Goal: Obtain resource: Obtain resource

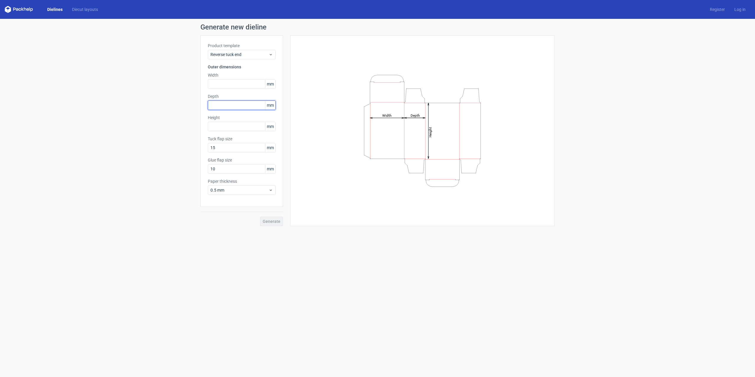
click at [232, 105] on input "text" at bounding box center [242, 105] width 68 height 9
click at [233, 86] on input "text" at bounding box center [242, 83] width 68 height 9
type input "58"
type input "10"
type input "106"
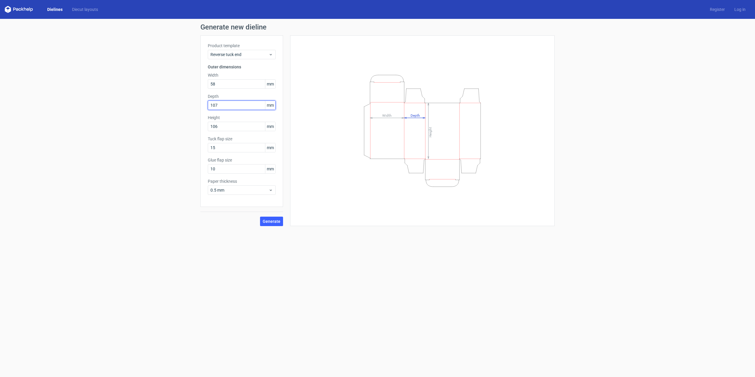
type input "107"
click at [251, 189] on span "0.5 mm" at bounding box center [239, 190] width 58 height 6
click at [228, 201] on div "0.4 mm" at bounding box center [241, 203] width 63 height 9
click at [233, 189] on span "0.4 mm" at bounding box center [239, 190] width 58 height 6
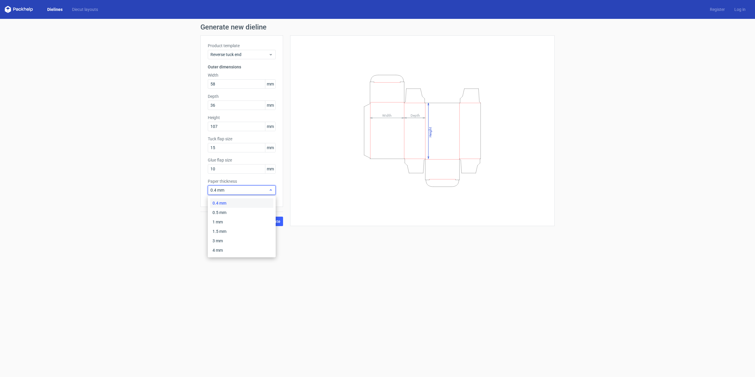
click at [233, 189] on span "0.4 mm" at bounding box center [239, 190] width 58 height 6
copy div "0.4 mm"
click at [241, 107] on input "36" at bounding box center [242, 105] width 68 height 9
click at [240, 106] on input "36" at bounding box center [242, 105] width 68 height 9
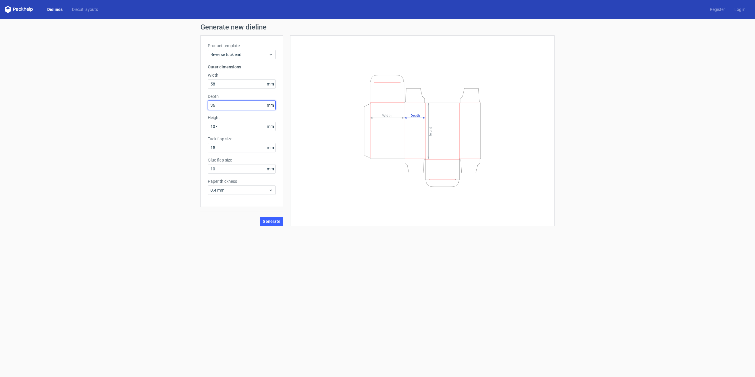
paste input "04"
click at [240, 107] on input "04" at bounding box center [242, 105] width 68 height 9
type input "36"
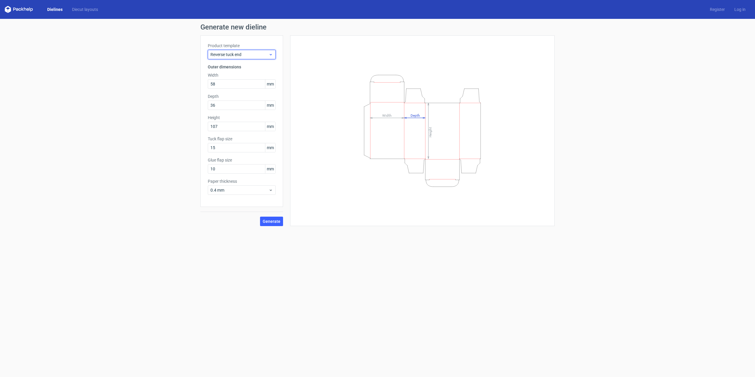
click at [240, 50] on div "Reverse tuck end" at bounding box center [242, 54] width 68 height 9
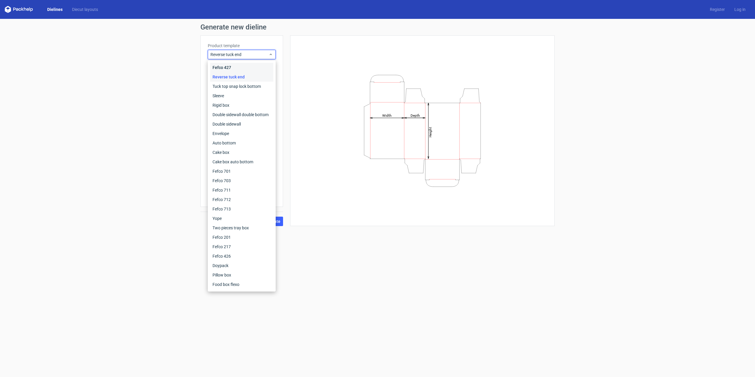
click at [239, 66] on div "Fefco 427" at bounding box center [241, 67] width 63 height 9
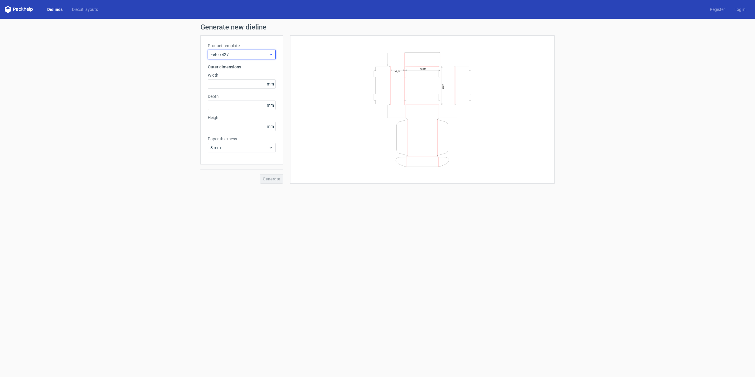
click at [234, 56] on span "Fefco 427" at bounding box center [239, 55] width 58 height 6
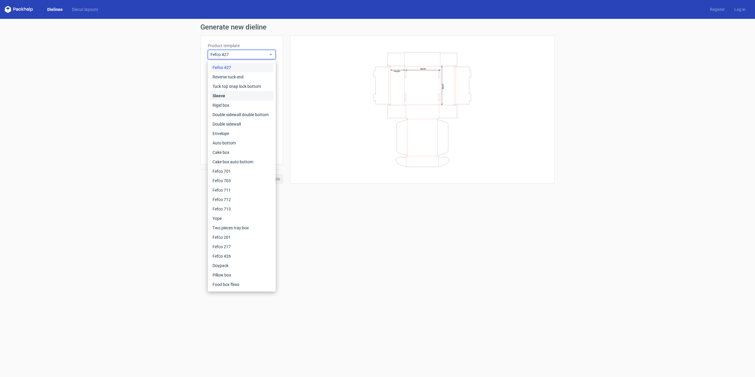
click at [238, 95] on div "Sleeve" at bounding box center [241, 95] width 63 height 9
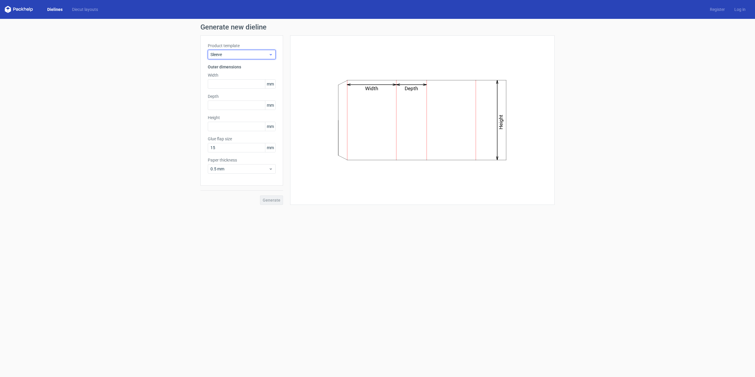
click at [234, 57] on span "Sleeve" at bounding box center [239, 55] width 58 height 6
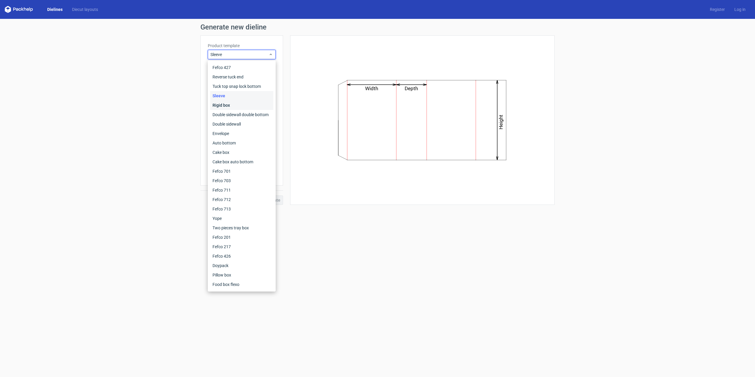
click at [238, 103] on div "Rigid box" at bounding box center [241, 105] width 63 height 9
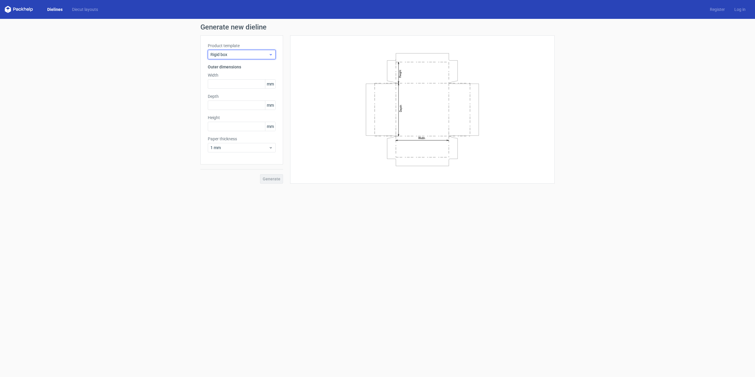
click at [237, 56] on span "Rigid box" at bounding box center [239, 55] width 58 height 6
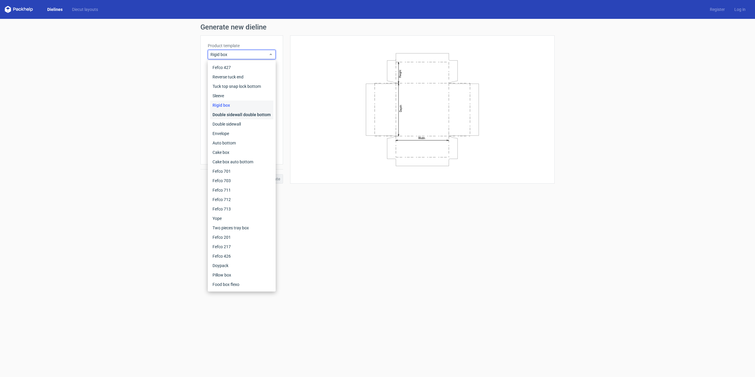
click at [245, 113] on div "Double sidewall double bottom" at bounding box center [241, 114] width 63 height 9
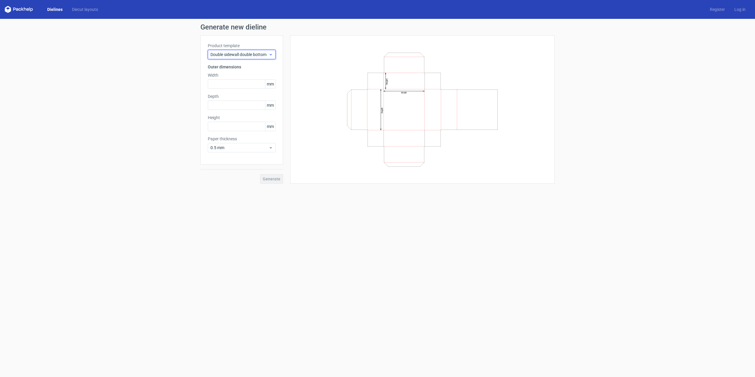
click at [241, 55] on span "Double sidewall double bottom" at bounding box center [239, 55] width 58 height 6
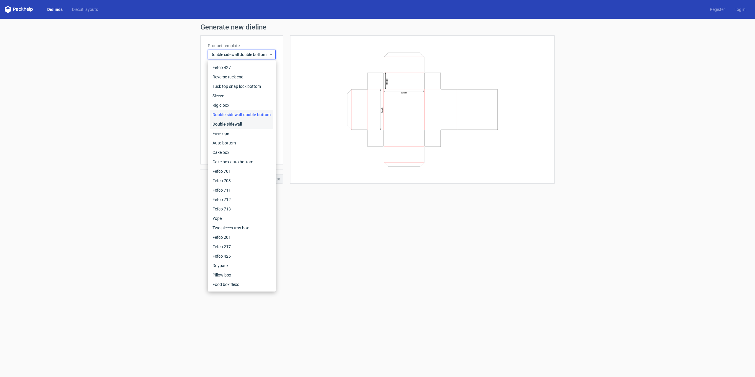
click at [237, 124] on div "Double sidewall" at bounding box center [241, 123] width 63 height 9
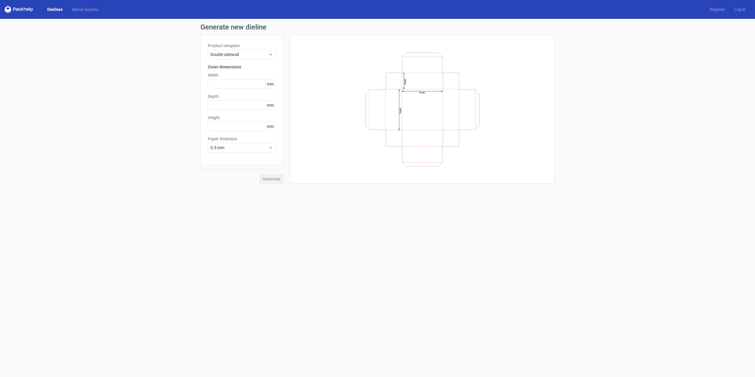
click at [232, 60] on div "Product template Double sidewall Outer dimensions Width mm Depth mm Height mm P…" at bounding box center [241, 99] width 83 height 129
click at [231, 56] on span "Double sidewall" at bounding box center [239, 55] width 58 height 6
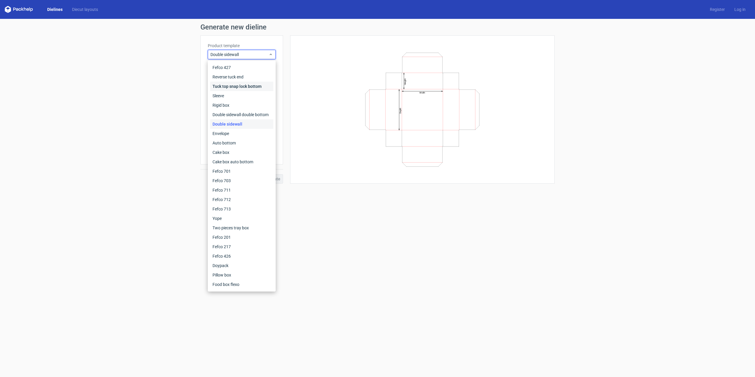
click at [231, 82] on div "Tuck top snap lock bottom" at bounding box center [241, 86] width 63 height 9
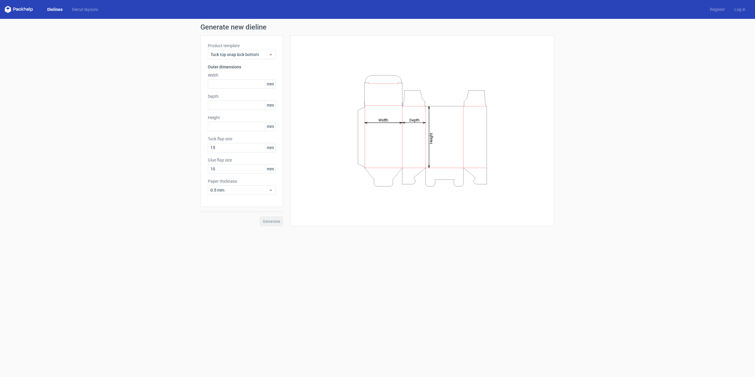
click at [234, 61] on div "Product template Tuck top snap lock bottom Outer dimensions Width mm Depth mm H…" at bounding box center [241, 121] width 83 height 172
click at [234, 57] on span "Tuck top snap lock bottom" at bounding box center [239, 55] width 58 height 6
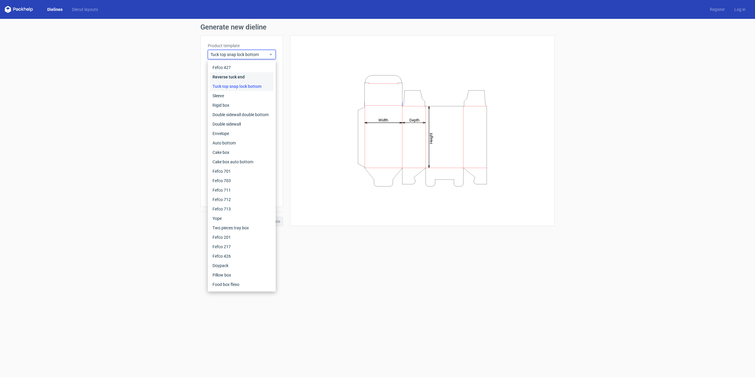
click at [232, 77] on div "Reverse tuck end" at bounding box center [241, 76] width 63 height 9
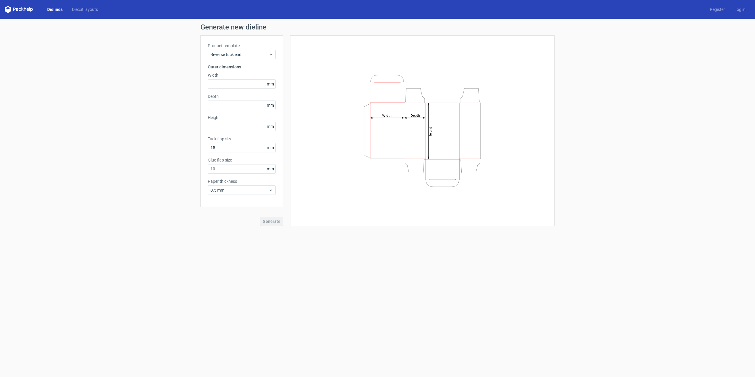
click at [227, 40] on div "Product template Reverse tuck end Outer dimensions Width mm Depth mm Height mm …" at bounding box center [241, 121] width 83 height 172
click at [227, 49] on div "Product template Reverse tuck end" at bounding box center [242, 51] width 68 height 17
click at [227, 52] on span "Reverse tuck end" at bounding box center [239, 55] width 58 height 6
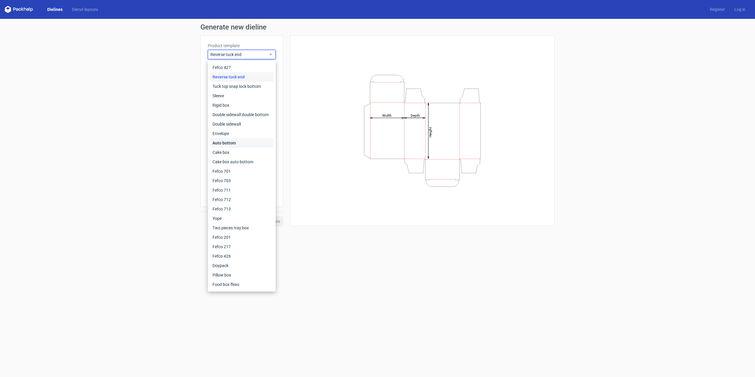
click at [229, 142] on div "Auto bottom" at bounding box center [241, 142] width 63 height 9
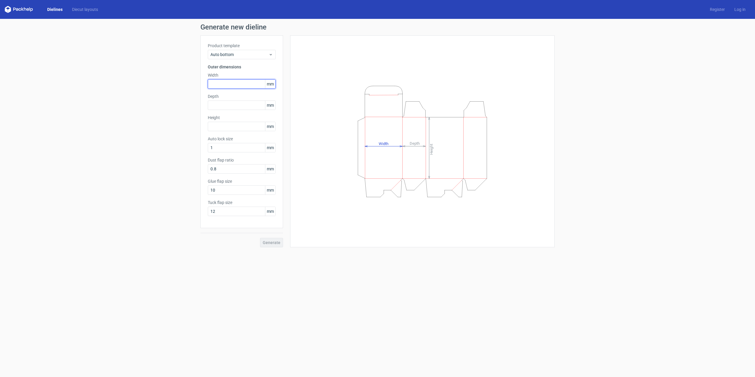
click at [233, 85] on input "text" at bounding box center [242, 83] width 68 height 9
type input "59"
type input "107"
type input "36"
click at [276, 241] on span "Generate" at bounding box center [272, 243] width 18 height 4
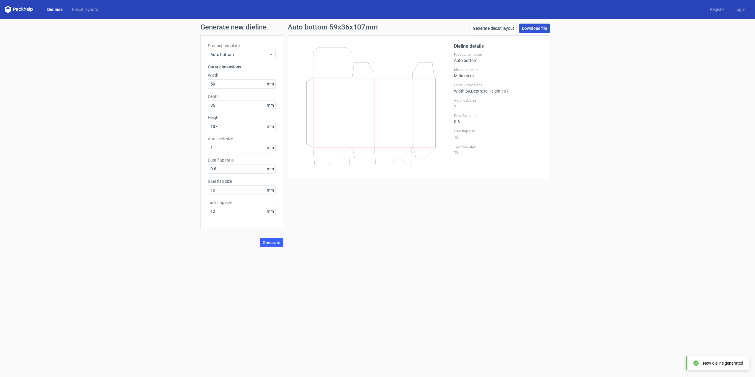
click at [533, 29] on link "Download file" at bounding box center [534, 28] width 31 height 9
click at [253, 55] on span "Auto bottom" at bounding box center [239, 55] width 58 height 6
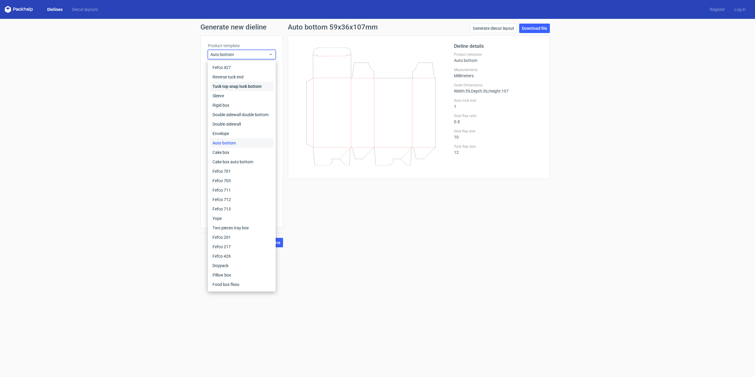
click at [232, 87] on div "Tuck top snap lock bottom" at bounding box center [241, 86] width 63 height 9
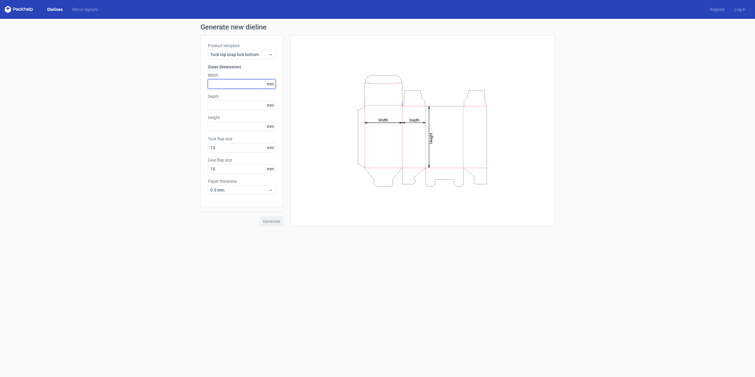
click at [230, 86] on input "text" at bounding box center [242, 83] width 68 height 9
type input "57"
type input "36"
type input "107"
click at [264, 221] on span "Generate" at bounding box center [272, 221] width 18 height 4
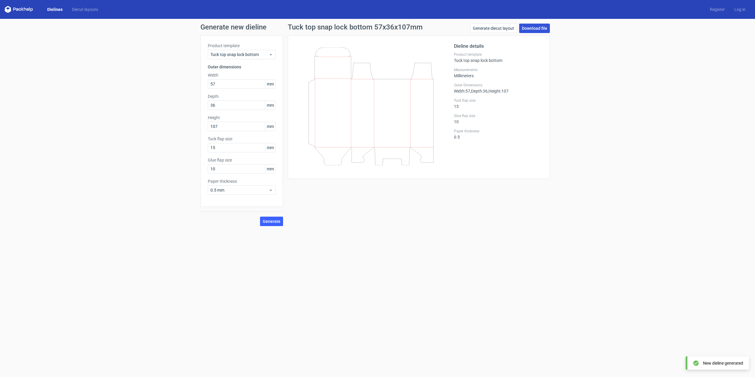
click at [530, 30] on link "Download file" at bounding box center [534, 28] width 31 height 9
click at [331, 204] on div "Tuck top snap lock bottom 57x36x107mm Generate diecut layout Download file Diel…" at bounding box center [418, 125] width 271 height 203
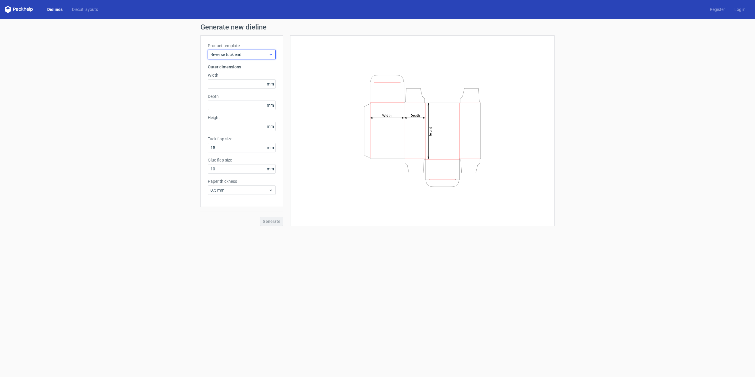
click at [264, 54] on span "Reverse tuck end" at bounding box center [239, 55] width 58 height 6
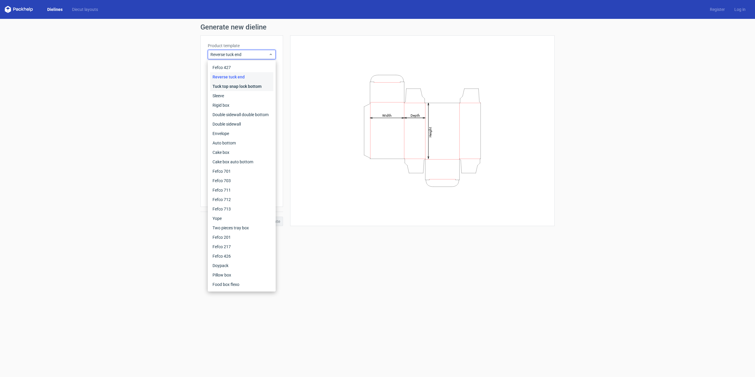
click at [245, 88] on div "Tuck top snap lock bottom" at bounding box center [241, 86] width 63 height 9
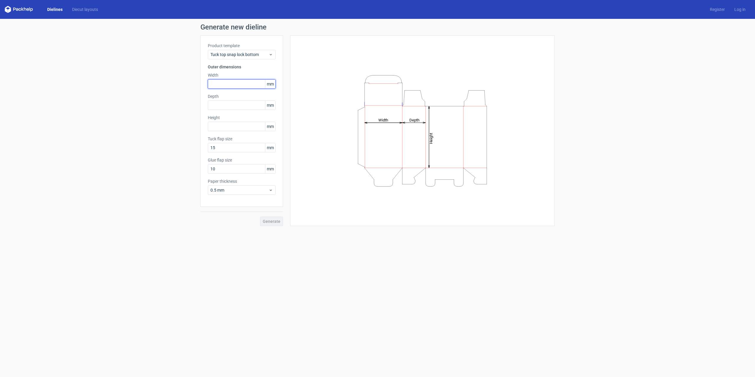
click at [226, 88] on input "text" at bounding box center [242, 83] width 68 height 9
type input "57"
type input "35"
type input "107"
click at [260, 217] on button "Generate" at bounding box center [271, 221] width 23 height 9
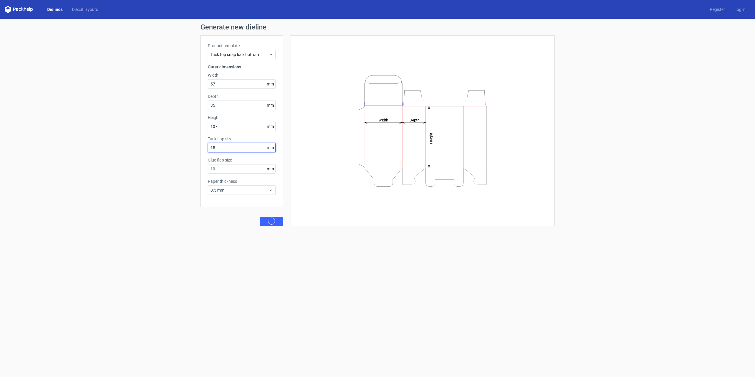
click at [260, 217] on button "Generate" at bounding box center [271, 221] width 23 height 9
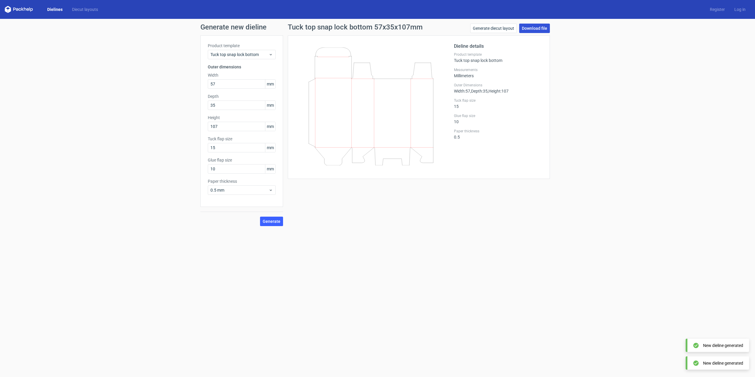
click at [527, 30] on link "Download file" at bounding box center [534, 28] width 31 height 9
click at [497, 31] on link "Generate diecut layout" at bounding box center [493, 28] width 47 height 9
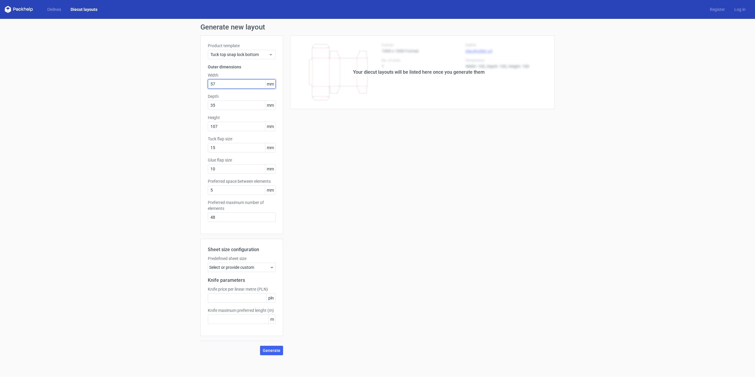
click at [221, 85] on input "57" at bounding box center [242, 83] width 68 height 9
click at [253, 274] on div "Sheet size configuration Predefined sheet size Select or provide custom Knife p…" at bounding box center [241, 287] width 83 height 97
click at [253, 271] on div "Select or provide custom" at bounding box center [242, 267] width 68 height 9
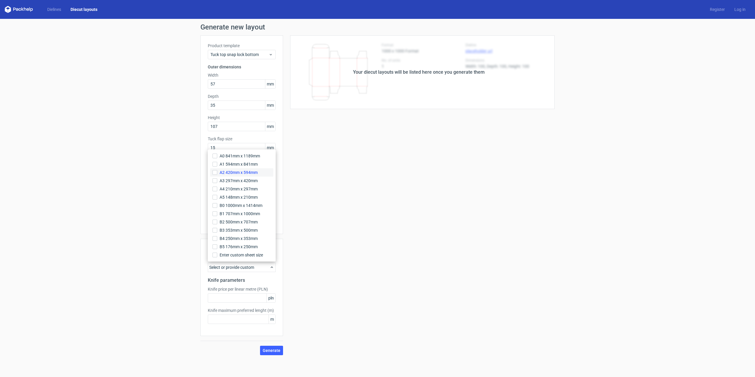
click at [226, 172] on span "A2 420mm x 594mm" at bounding box center [238, 173] width 38 height 6
click at [217, 172] on input "A2 420mm x 594mm" at bounding box center [214, 172] width 5 height 5
click at [242, 293] on div "Knife price per linear metre (PLN) pln" at bounding box center [242, 294] width 68 height 17
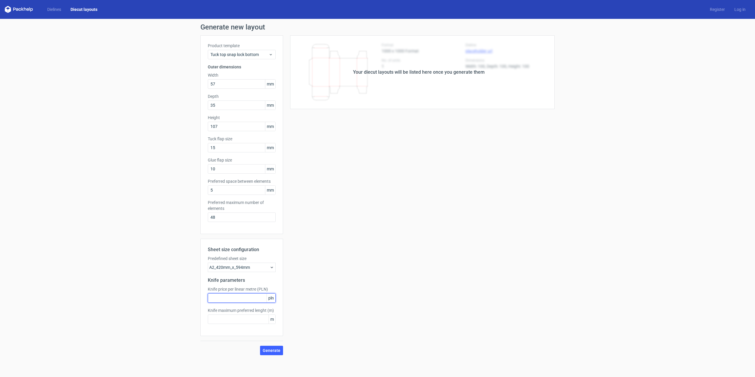
click at [248, 298] on input "text" at bounding box center [242, 298] width 68 height 9
click at [233, 295] on input "text" at bounding box center [242, 298] width 68 height 9
click at [295, 303] on div "Your diecut layouts will be listed here once you generate them Height Depth Wid…" at bounding box center [418, 195] width 271 height 320
click at [275, 351] on span "Generate" at bounding box center [272, 351] width 18 height 4
click at [240, 300] on input "text" at bounding box center [242, 298] width 68 height 9
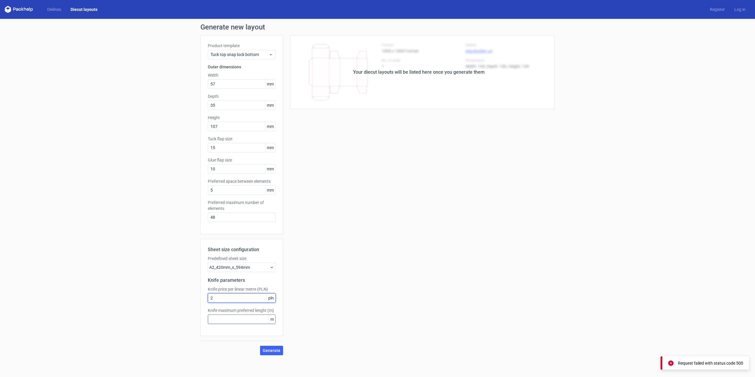
type input "2"
click at [246, 318] on input "text" at bounding box center [242, 319] width 68 height 9
type input "3"
click at [272, 349] on span "Generate" at bounding box center [272, 351] width 18 height 4
click at [249, 300] on input "2" at bounding box center [242, 298] width 68 height 9
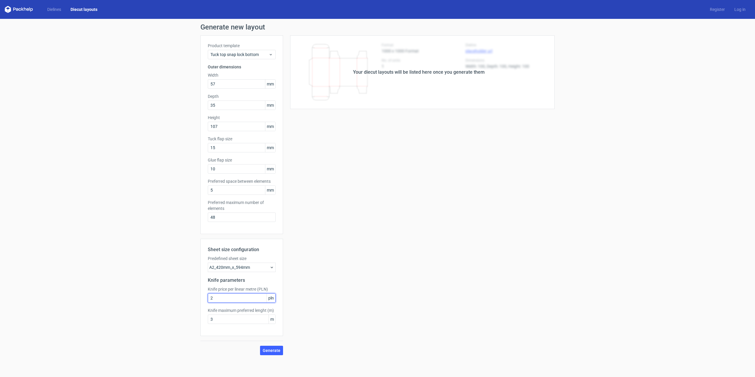
click at [249, 300] on input "2" at bounding box center [242, 298] width 68 height 9
click at [268, 352] on span "Generate" at bounding box center [272, 351] width 18 height 4
click at [216, 304] on div "Sheet size configuration Predefined sheet size A2_420mm_x_594mm Knife parameter…" at bounding box center [241, 287] width 83 height 97
click at [250, 304] on div "Sheet size configuration Predefined sheet size A2_420mm_x_594mm Knife parameter…" at bounding box center [241, 287] width 83 height 97
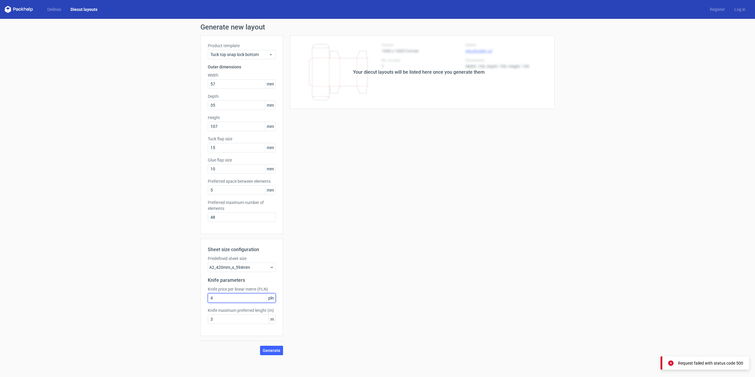
click at [254, 301] on input "4" at bounding box center [242, 298] width 68 height 9
type input "1"
click at [274, 347] on button "Generate" at bounding box center [271, 350] width 23 height 9
click at [450, 66] on div "Your diecut layouts will be listed here once you generate them" at bounding box center [418, 72] width 271 height 74
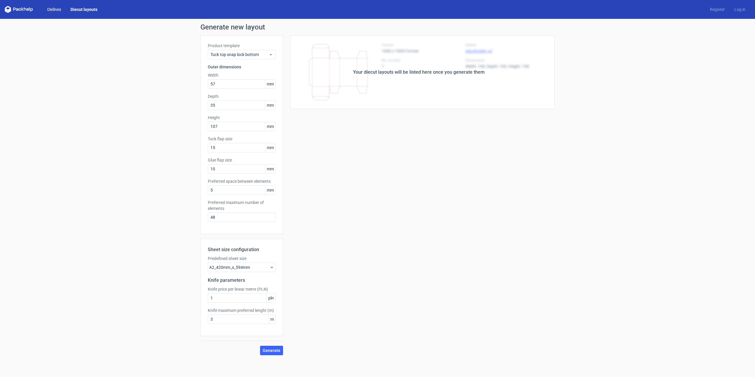
click at [53, 9] on link "Dielines" at bounding box center [53, 9] width 23 height 6
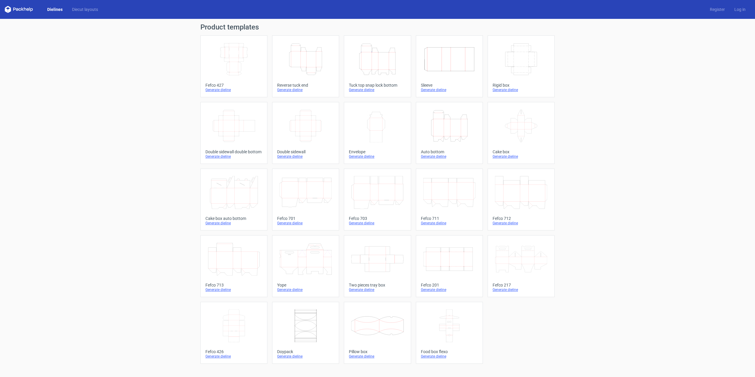
click at [368, 52] on icon "Height Depth Width" at bounding box center [377, 59] width 52 height 33
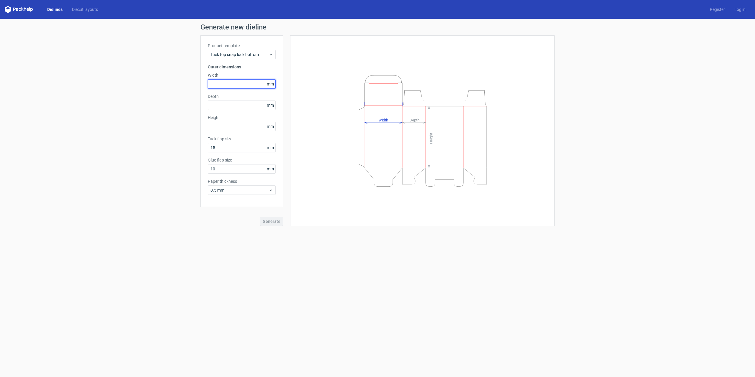
click at [227, 82] on input "text" at bounding box center [242, 83] width 68 height 9
type input "57"
type input "35"
type input "107"
click at [260, 217] on button "Generate" at bounding box center [271, 221] width 23 height 9
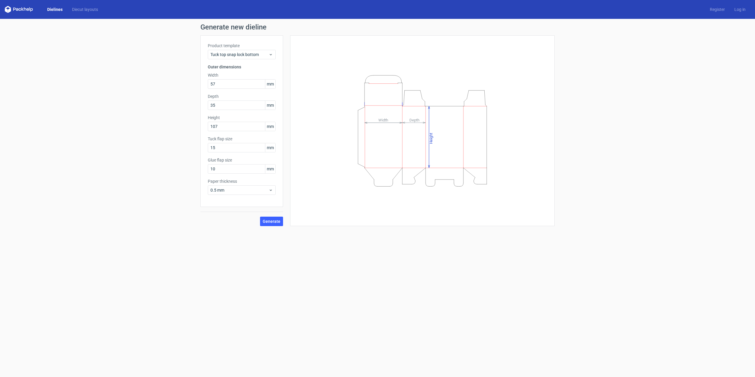
click at [321, 239] on form "Generate new dieline Product template Tuck top snap lock bottom Outer dimension…" at bounding box center [377, 198] width 755 height 358
click at [270, 222] on span "Generate" at bounding box center [272, 221] width 18 height 4
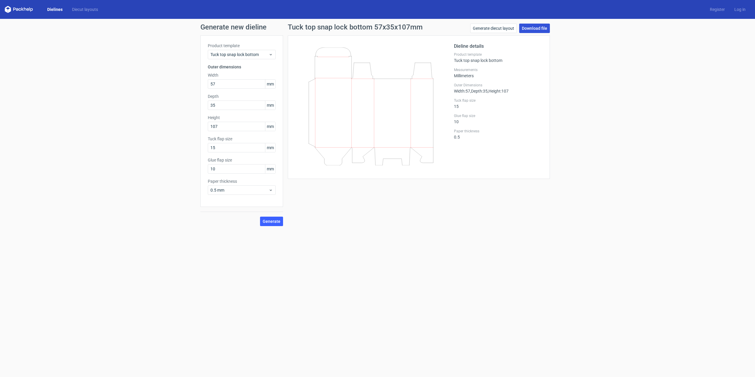
click at [542, 27] on link "Download file" at bounding box center [534, 28] width 31 height 9
